Goal: Ask a question: Seek information or help from site administrators or community

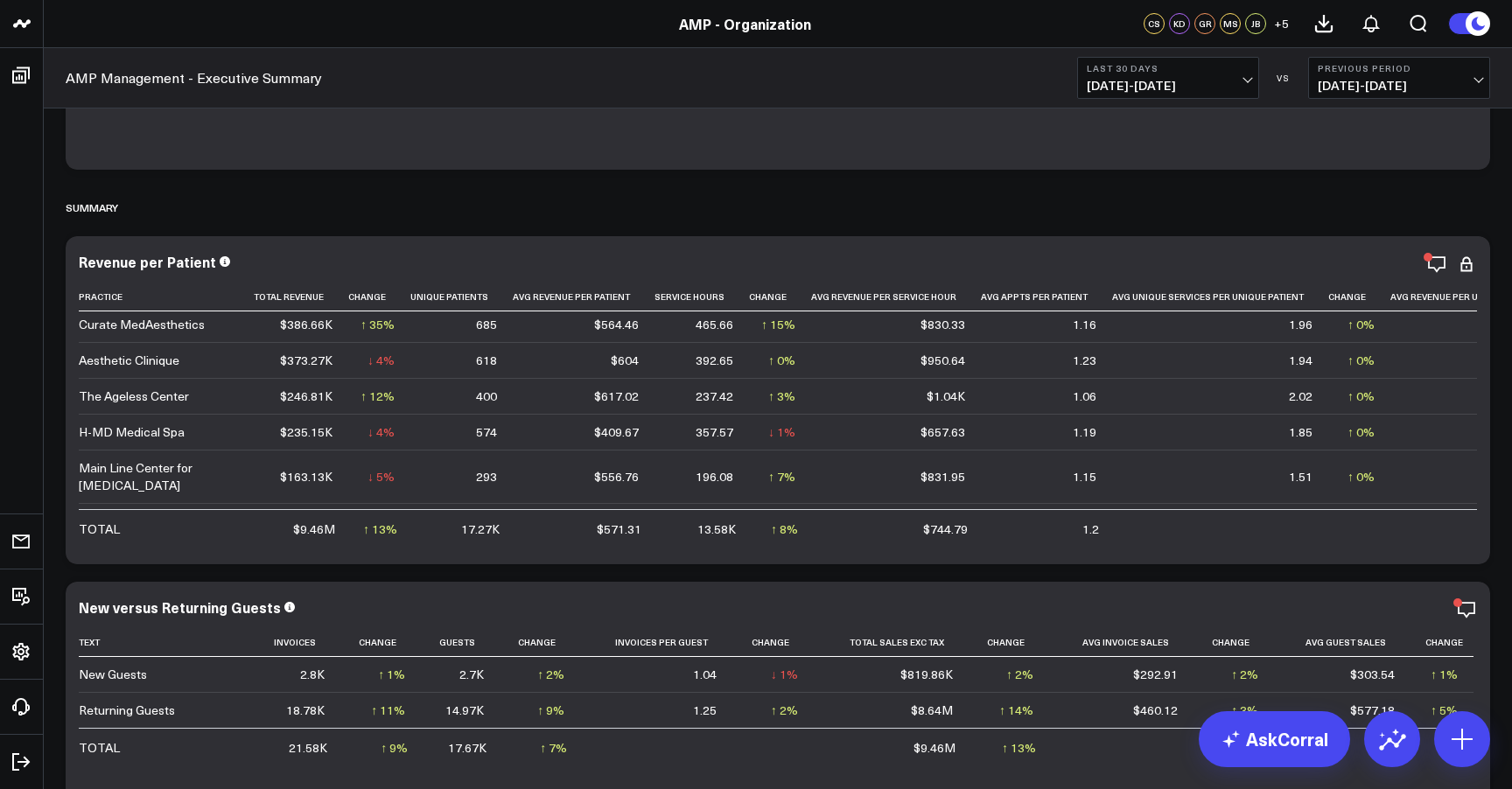
scroll to position [368, 0]
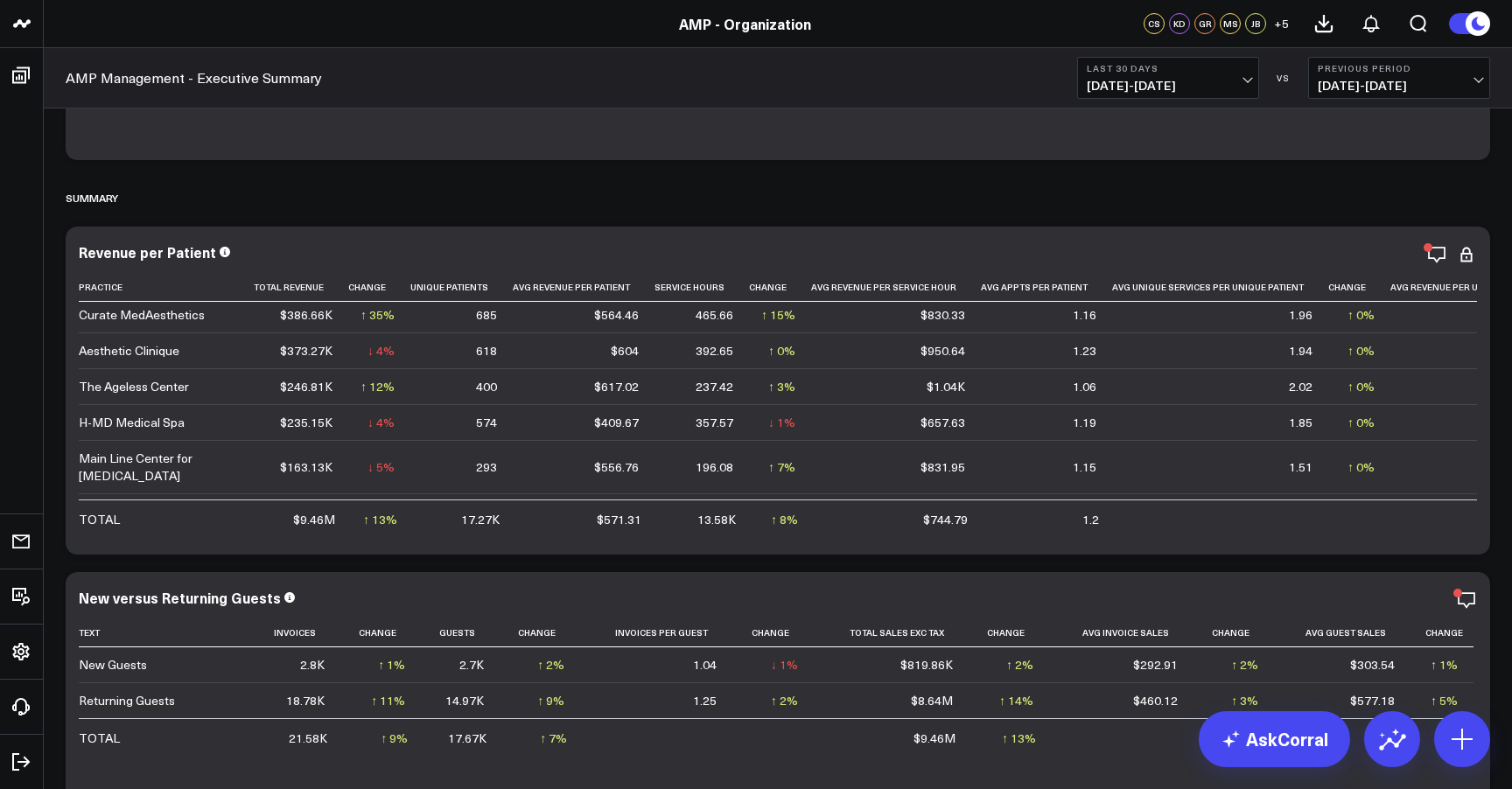
click at [1249, 79] on span "[DATE] - [DATE]" at bounding box center [1168, 86] width 162 height 14
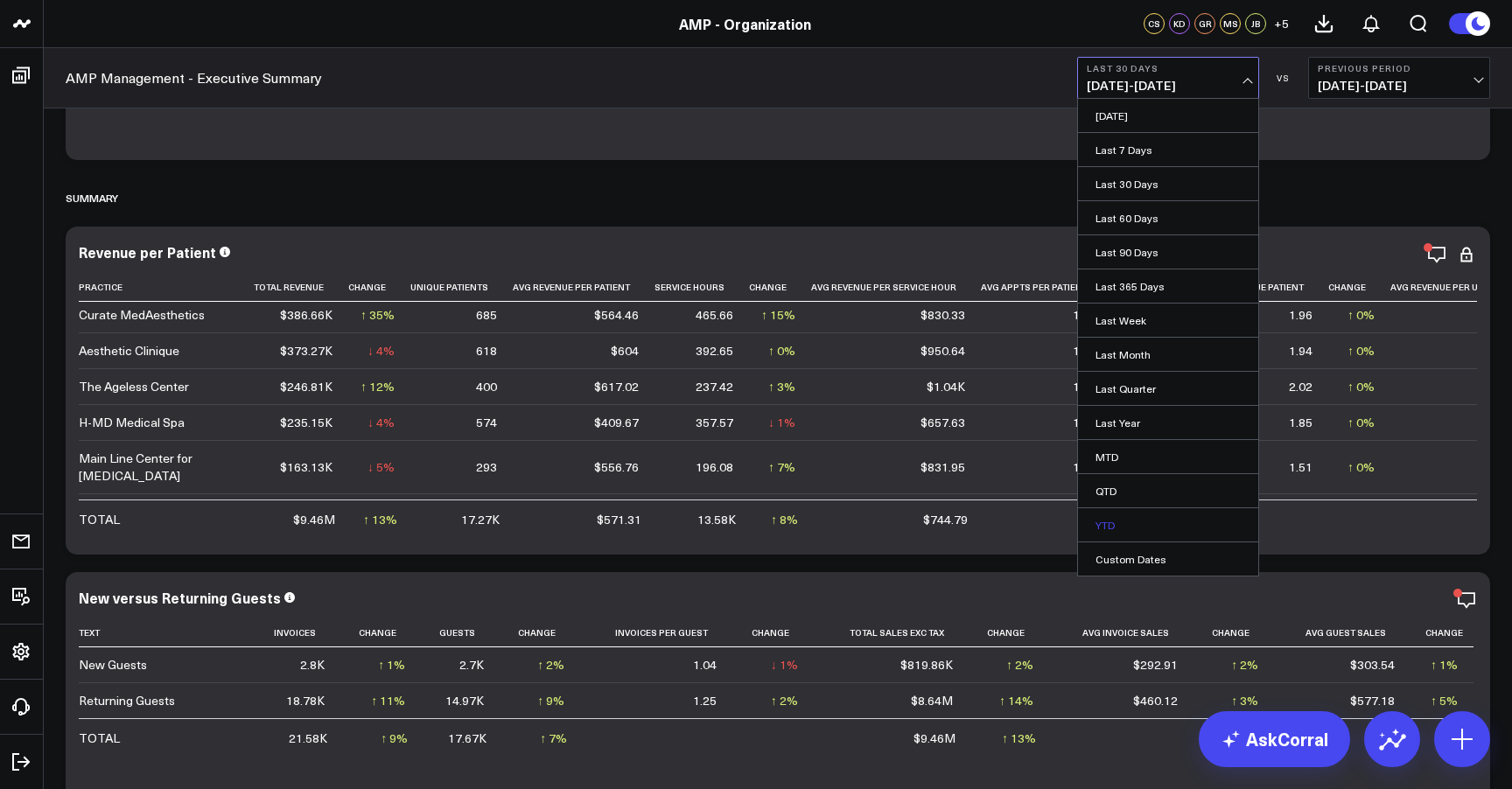
click at [1169, 515] on link "YTD" at bounding box center [1168, 524] width 180 height 33
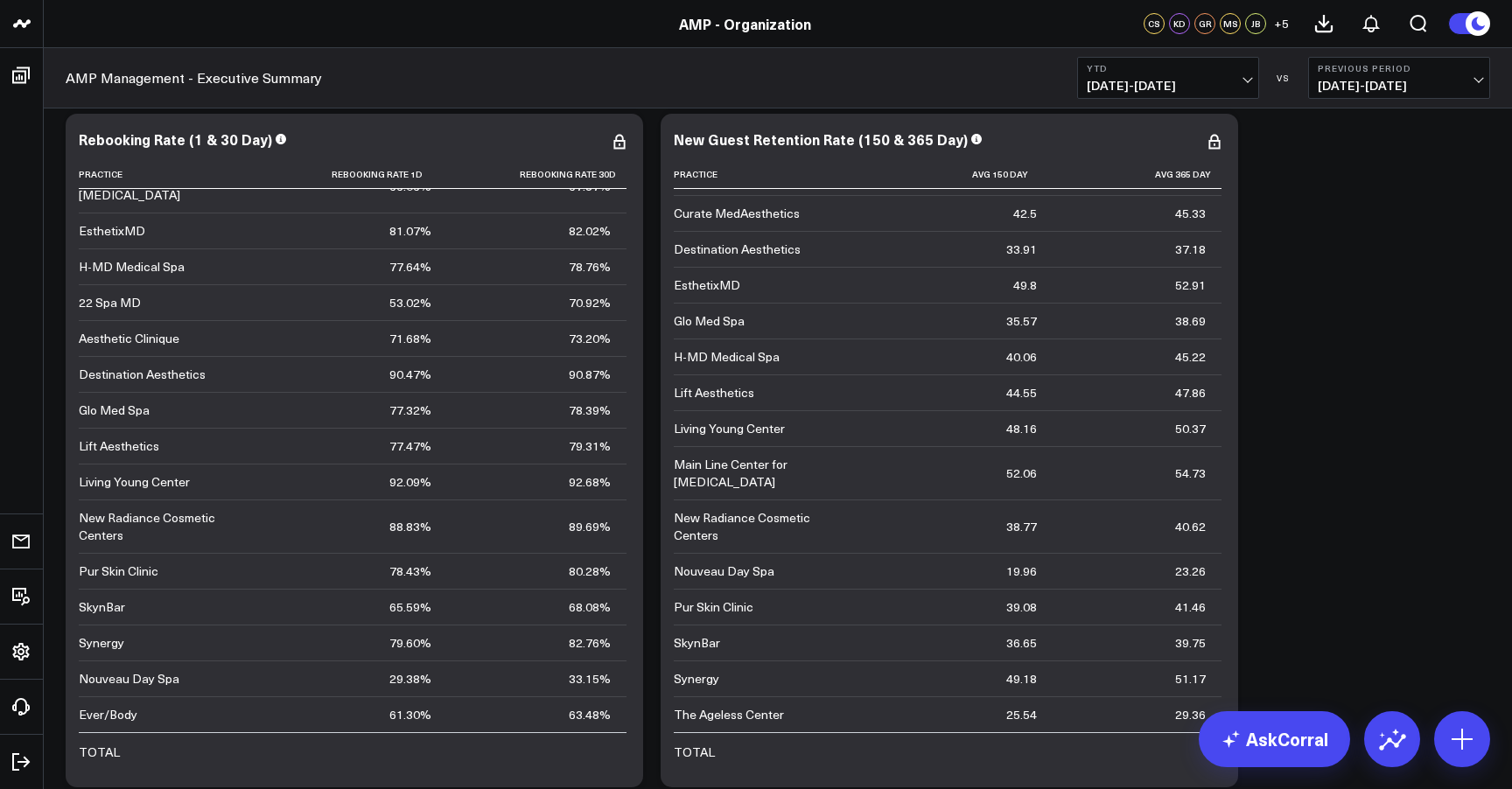
scroll to position [6910, 0]
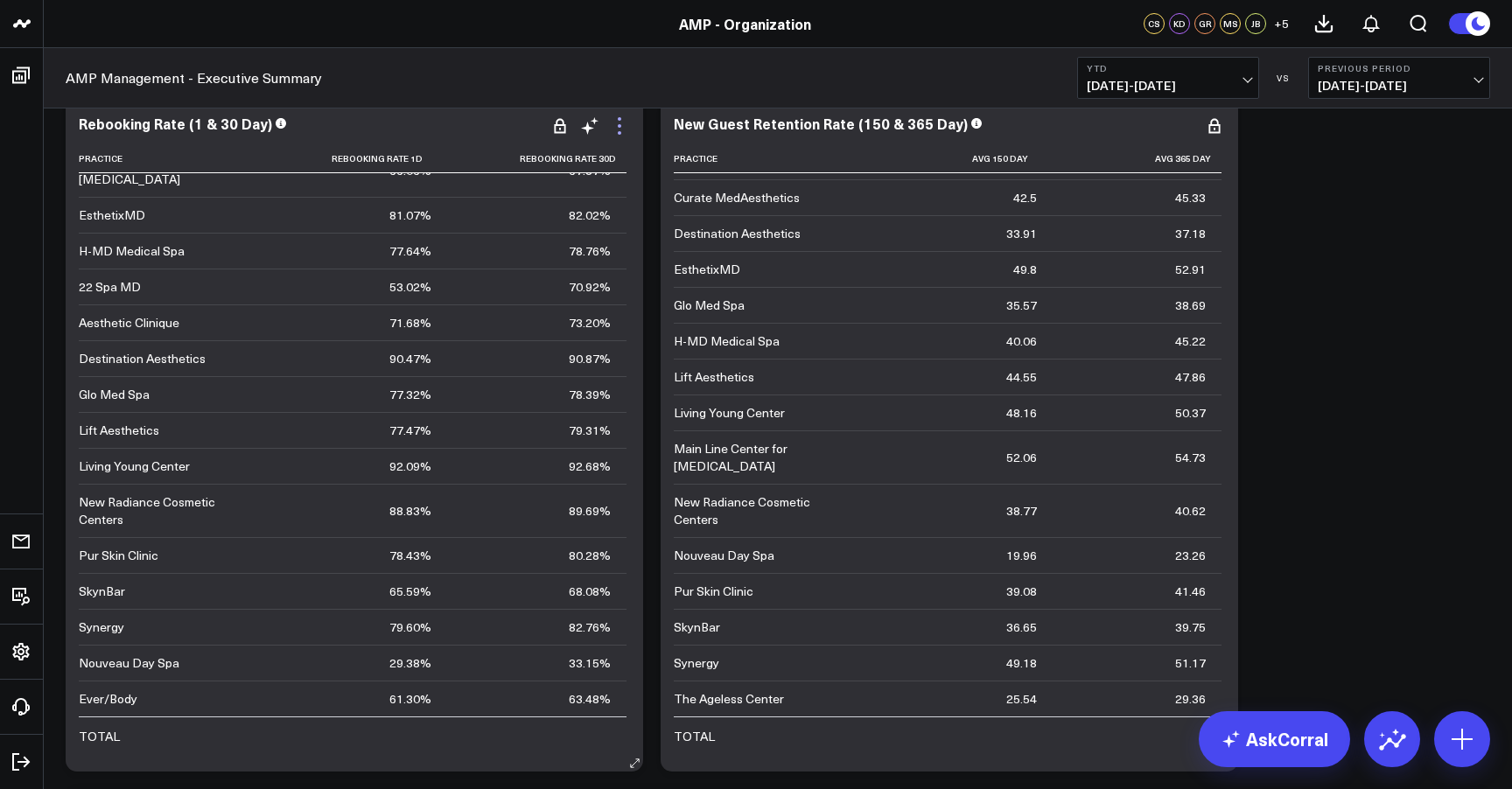
click at [621, 130] on icon at bounding box center [620, 126] width 21 height 21
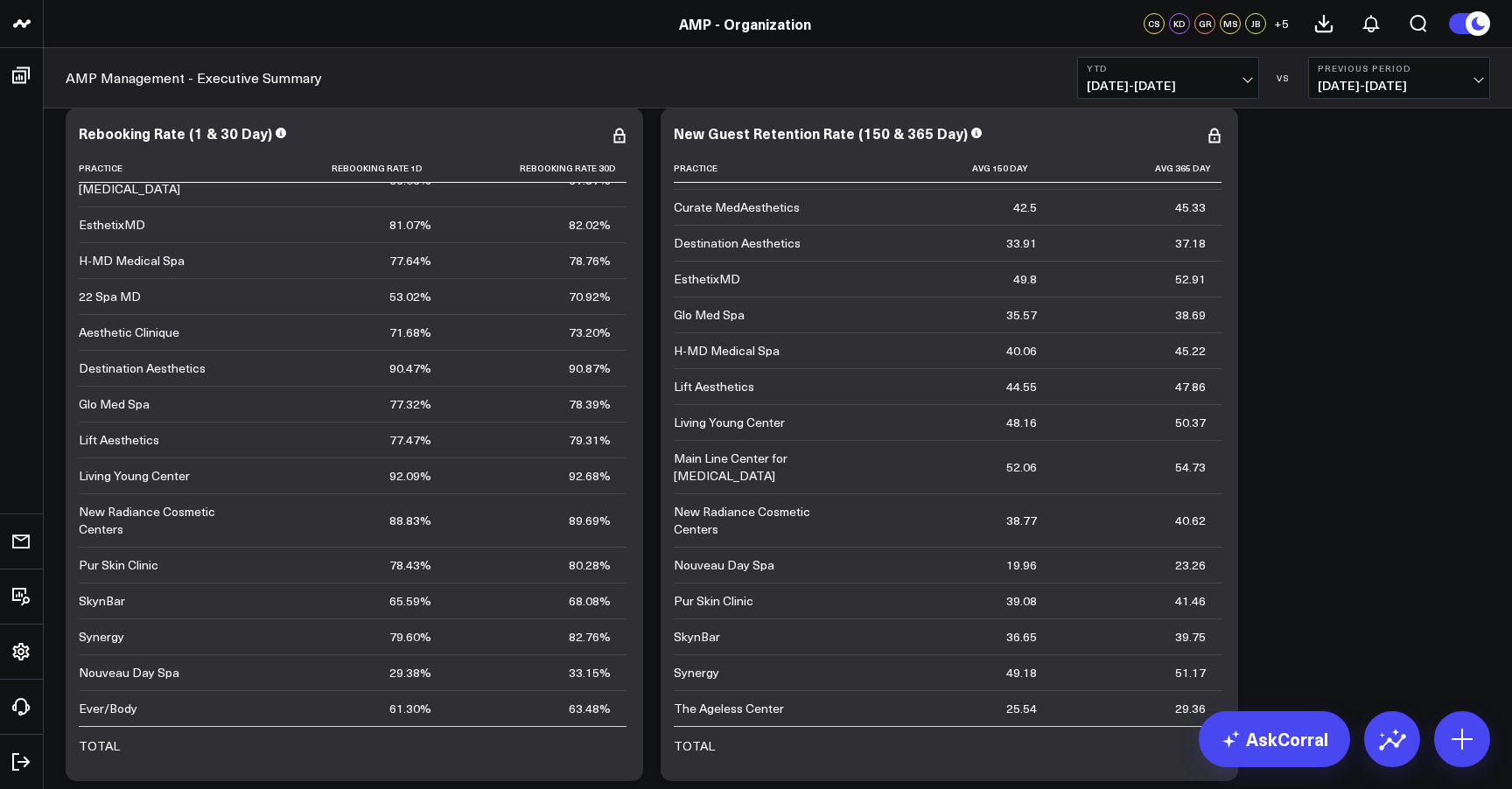
scroll to position [6902, 0]
click at [1288, 736] on link "AskCorral" at bounding box center [1274, 738] width 151 height 56
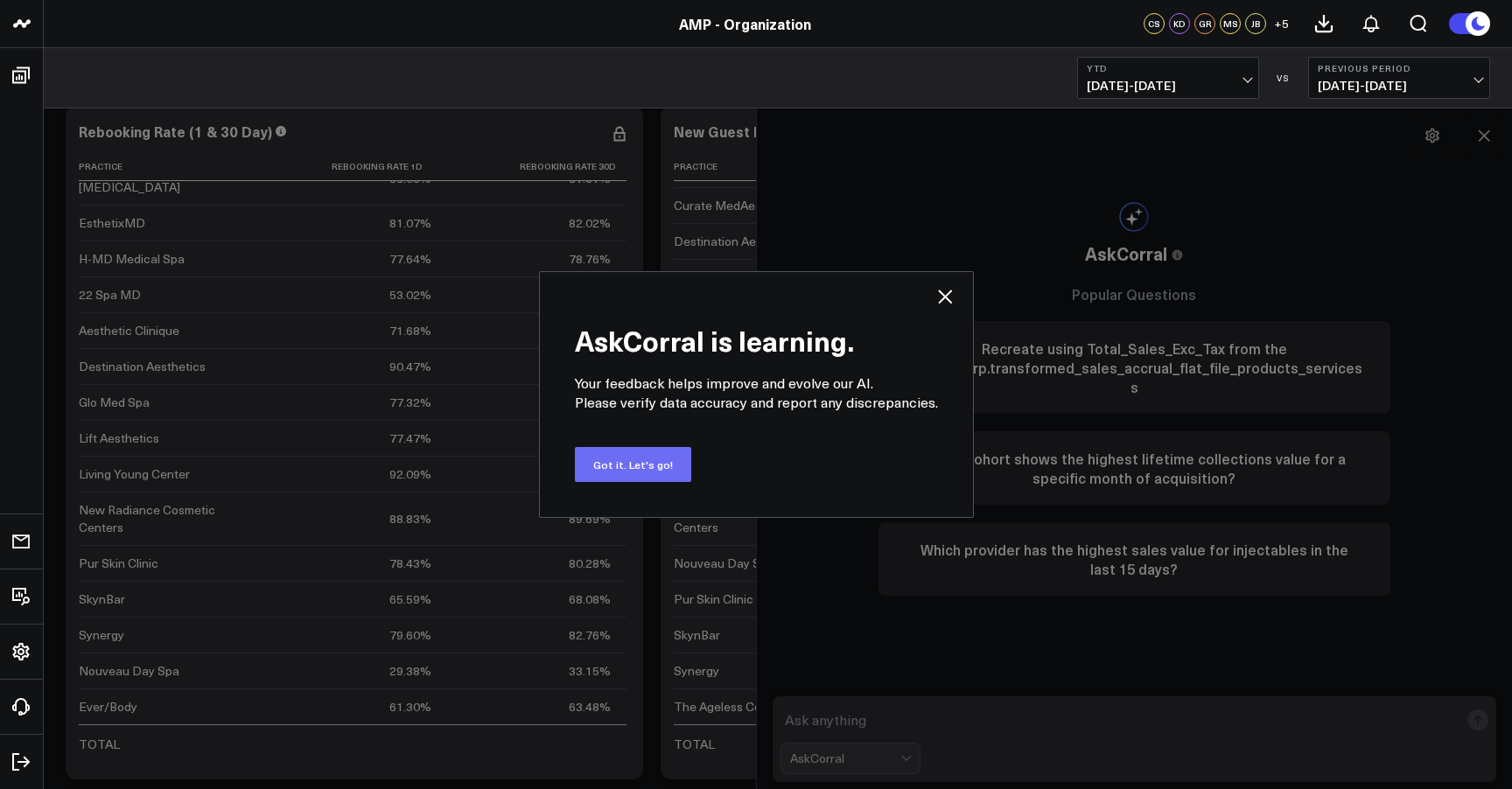
click at [655, 456] on button "Got it. Let's go!" at bounding box center [632, 464] width 116 height 35
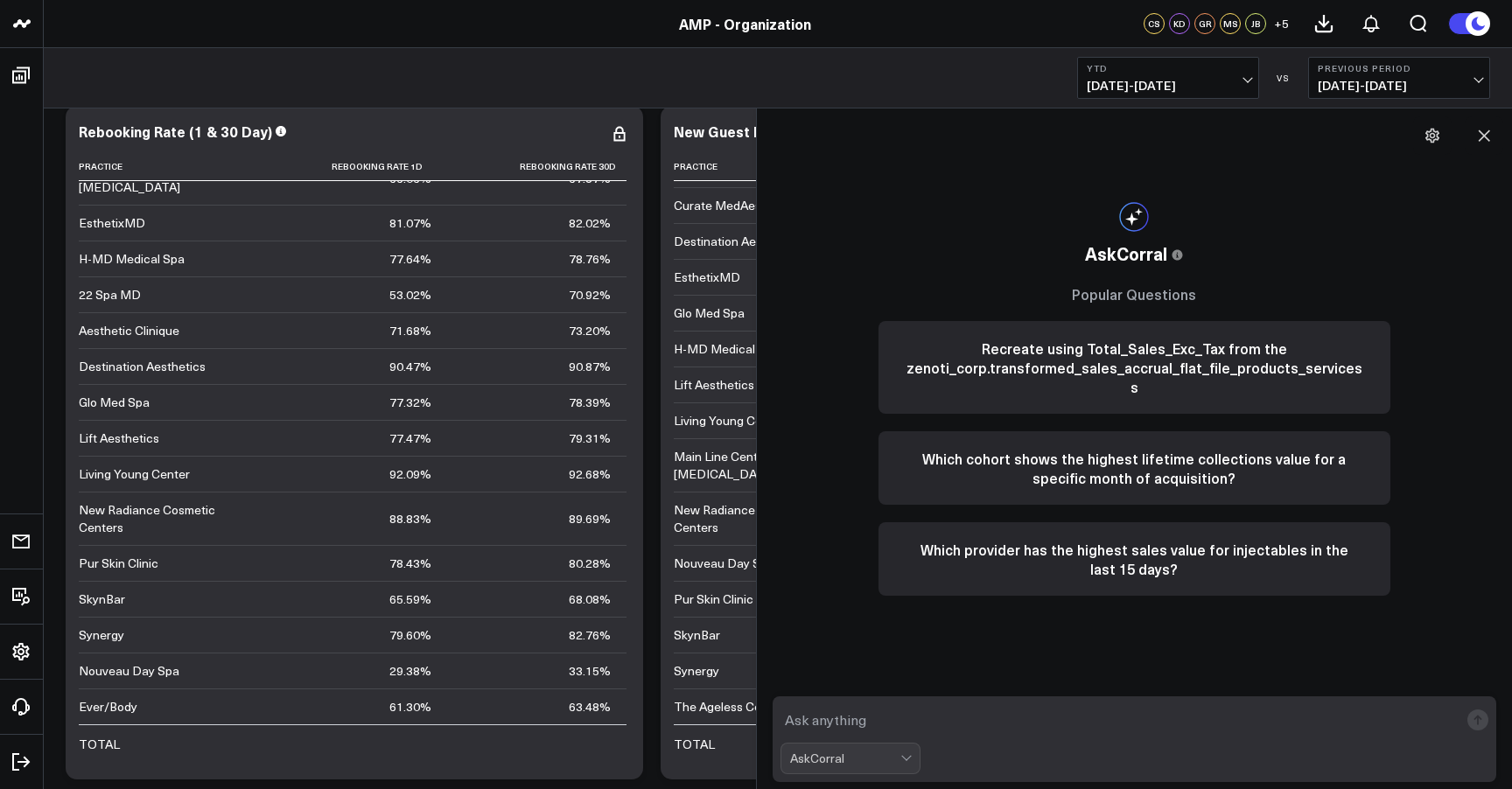
click at [989, 721] on textarea at bounding box center [1120, 719] width 679 height 31
type textarea "I need the Rebooking Rate 1D and 30D as an aggregate for all practices"
click at [1482, 724] on rect "submit" at bounding box center [1477, 720] width 21 height 21
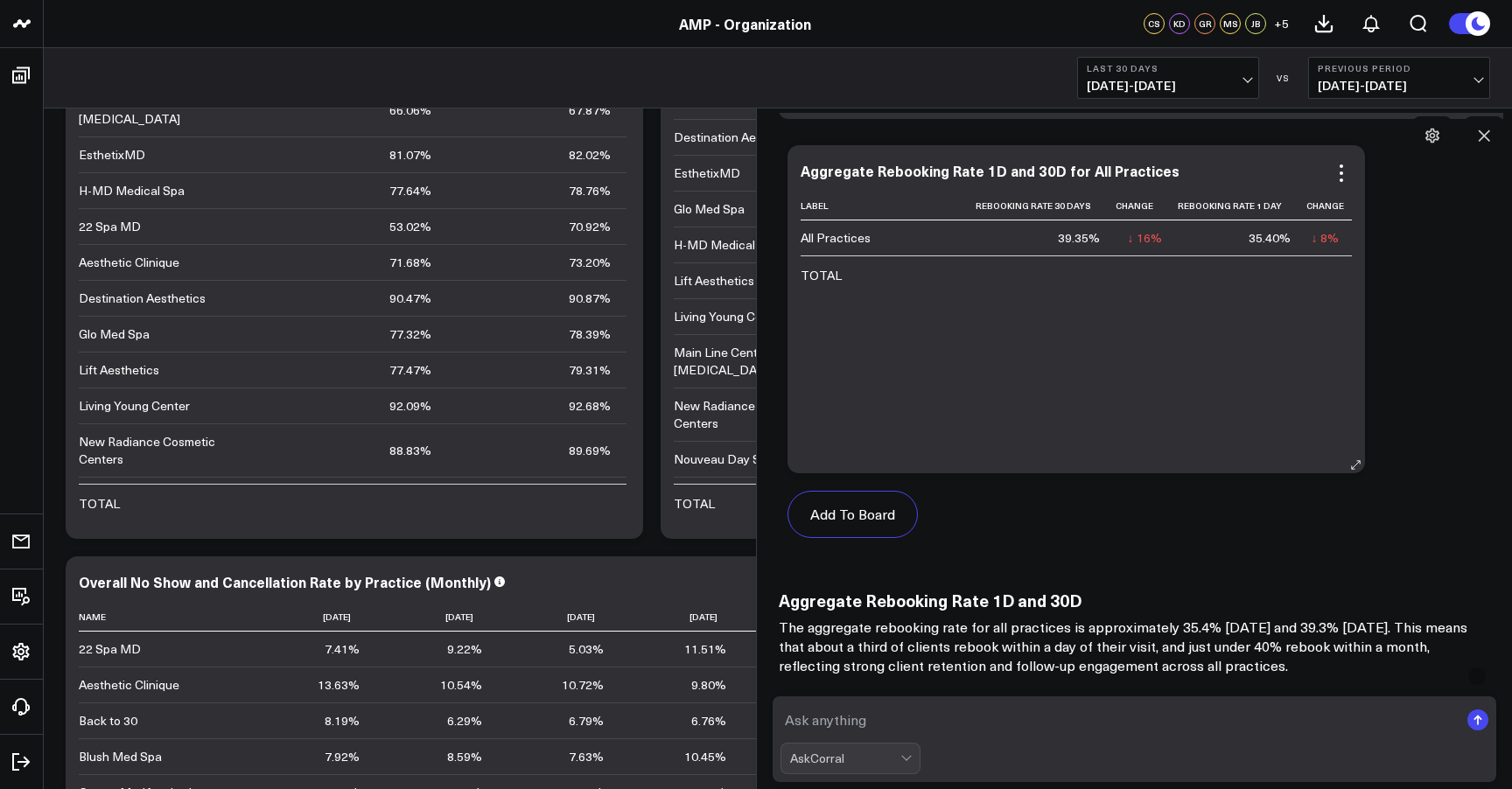
scroll to position [457, 0]
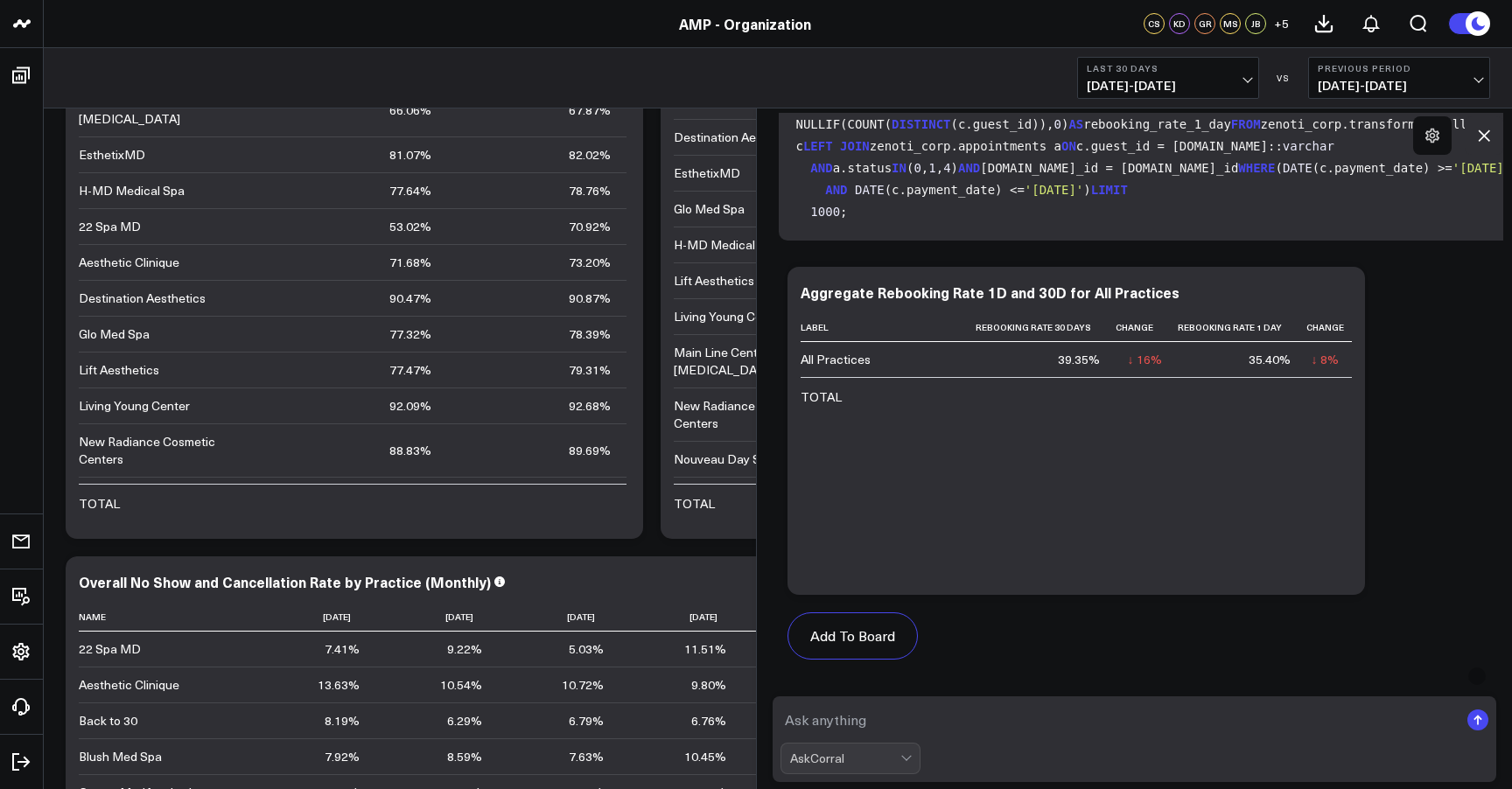
click at [1481, 138] on icon at bounding box center [1484, 136] width 18 height 18
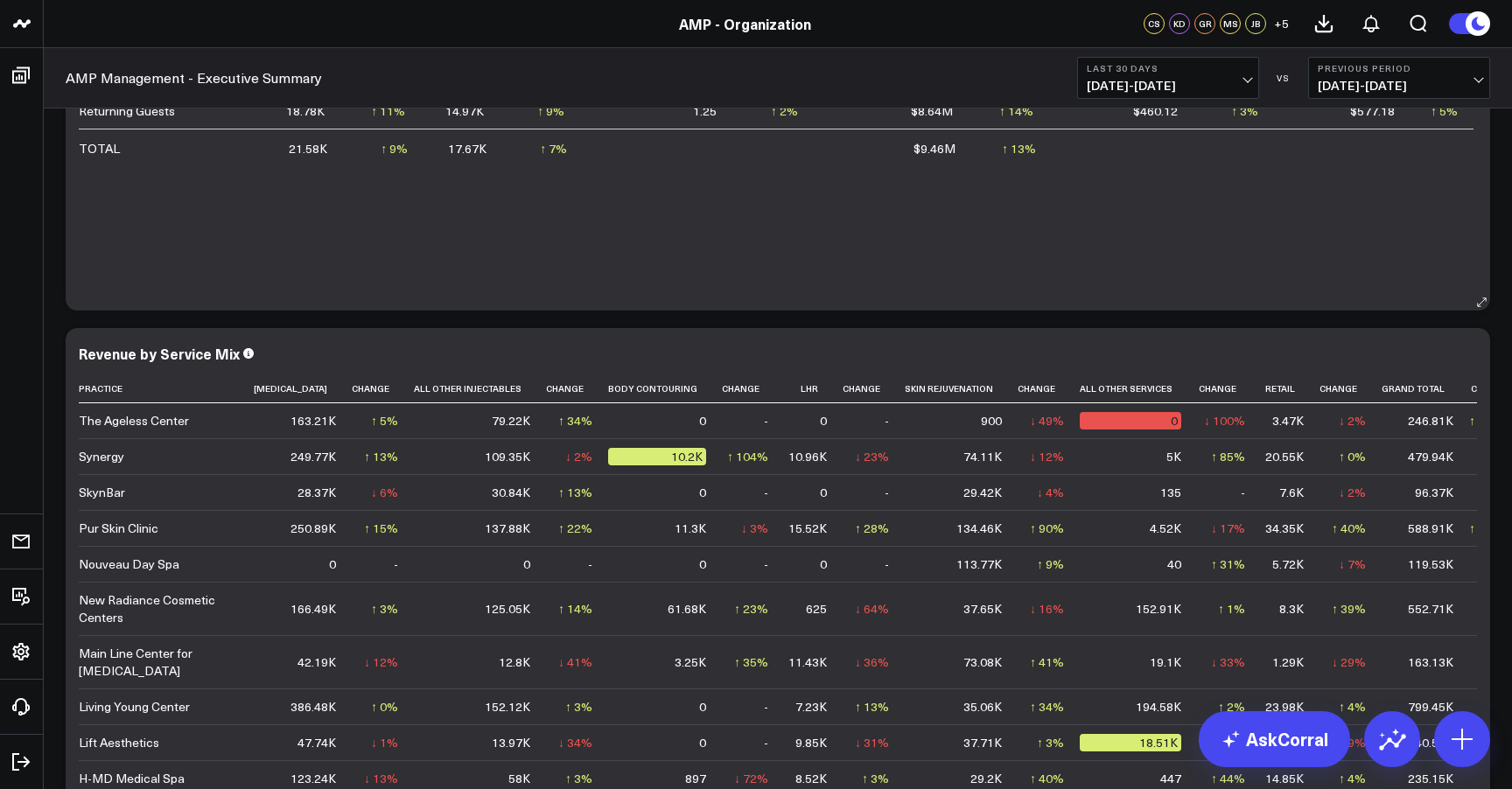
scroll to position [1040, 0]
